Goal: Information Seeking & Learning: Learn about a topic

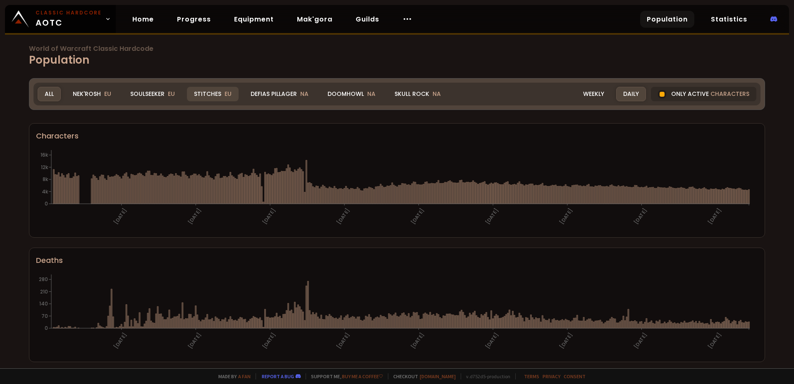
click at [203, 93] on div "Stitches EU" at bounding box center [213, 94] width 52 height 14
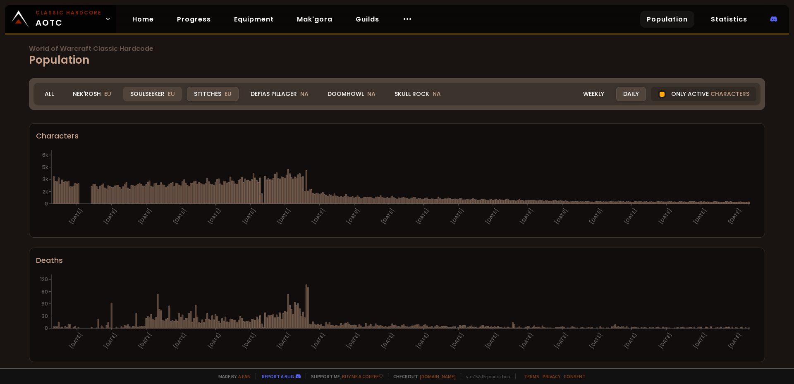
click at [140, 90] on div "Soulseeker EU" at bounding box center [152, 94] width 59 height 14
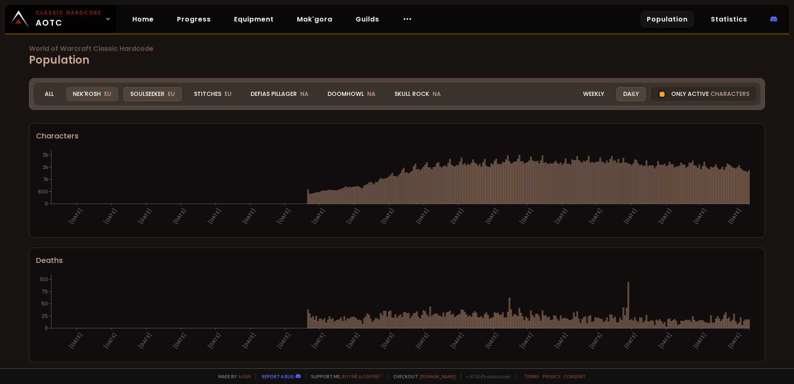
click at [83, 94] on div "Nek'Rosh EU" at bounding box center [92, 94] width 53 height 14
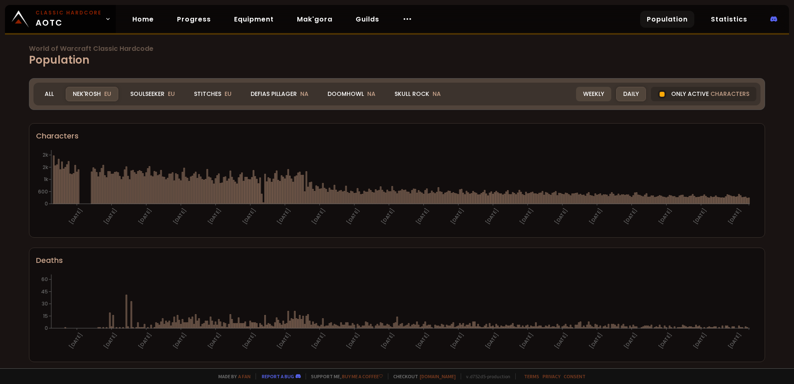
click at [590, 97] on div "Weekly" at bounding box center [593, 94] width 35 height 14
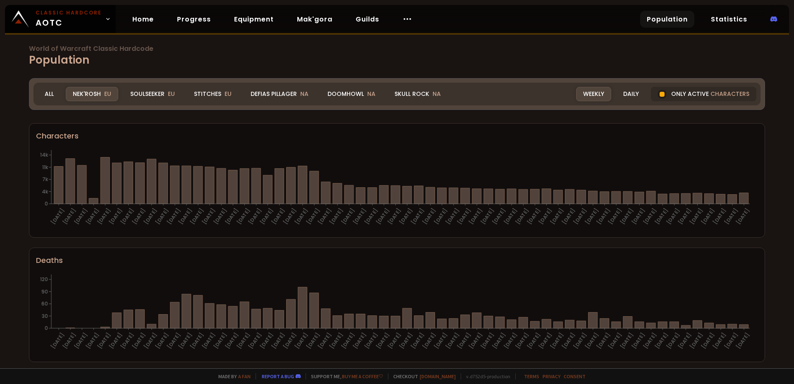
drag, startPoint x: 218, startPoint y: 98, endPoint x: 252, endPoint y: 110, distance: 36.3
click at [218, 98] on div "Stitches EU" at bounding box center [213, 94] width 52 height 14
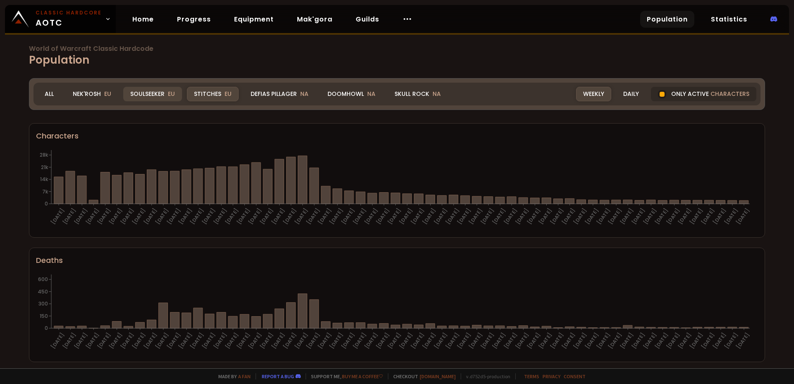
click at [167, 89] on div "Soulseeker EU" at bounding box center [152, 94] width 59 height 14
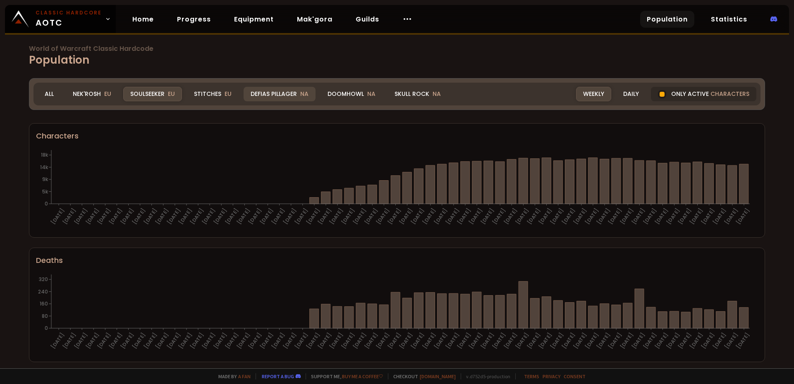
click at [291, 94] on div "Defias Pillager NA" at bounding box center [279, 94] width 72 height 14
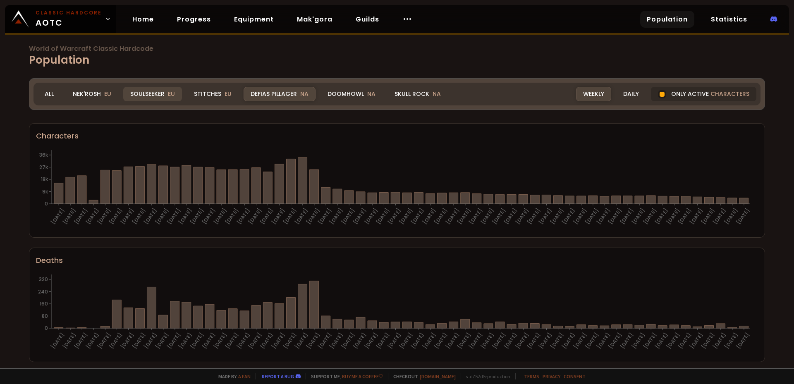
click at [162, 94] on div "Soulseeker EU" at bounding box center [152, 94] width 59 height 14
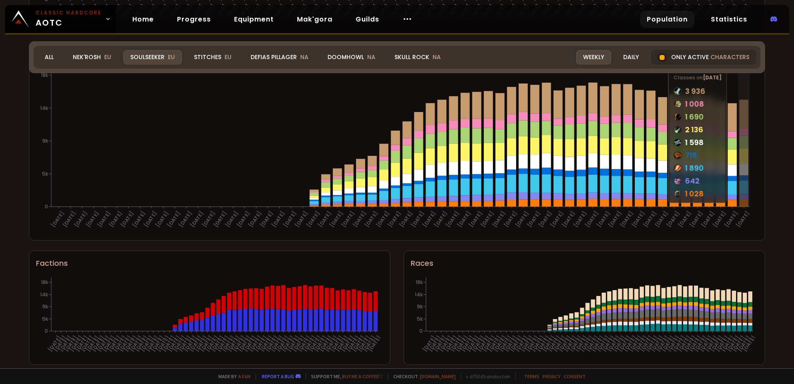
scroll to position [459, 0]
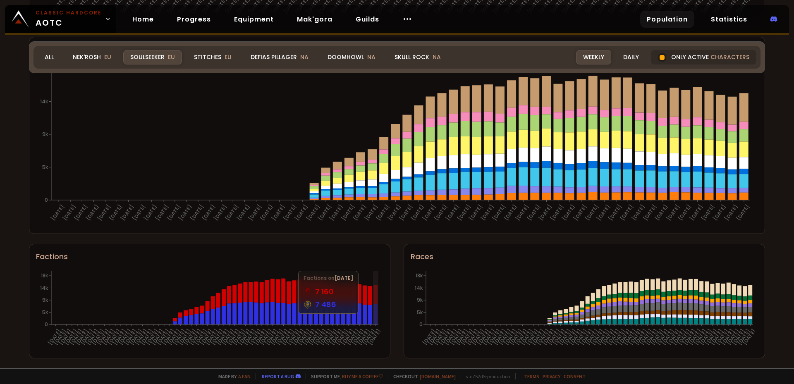
drag, startPoint x: 374, startPoint y: 294, endPoint x: 352, endPoint y: 236, distance: 61.6
click at [352, 236] on div "World of Warcraft Classic Hardcode Population Realm Soulseeker All Nek'Rosh EU …" at bounding box center [397, 184] width 794 height 368
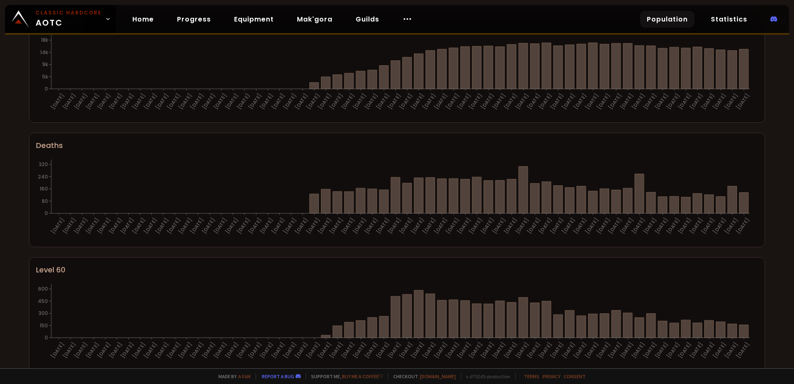
scroll to position [0, 0]
